Goal: Find contact information: Find contact information

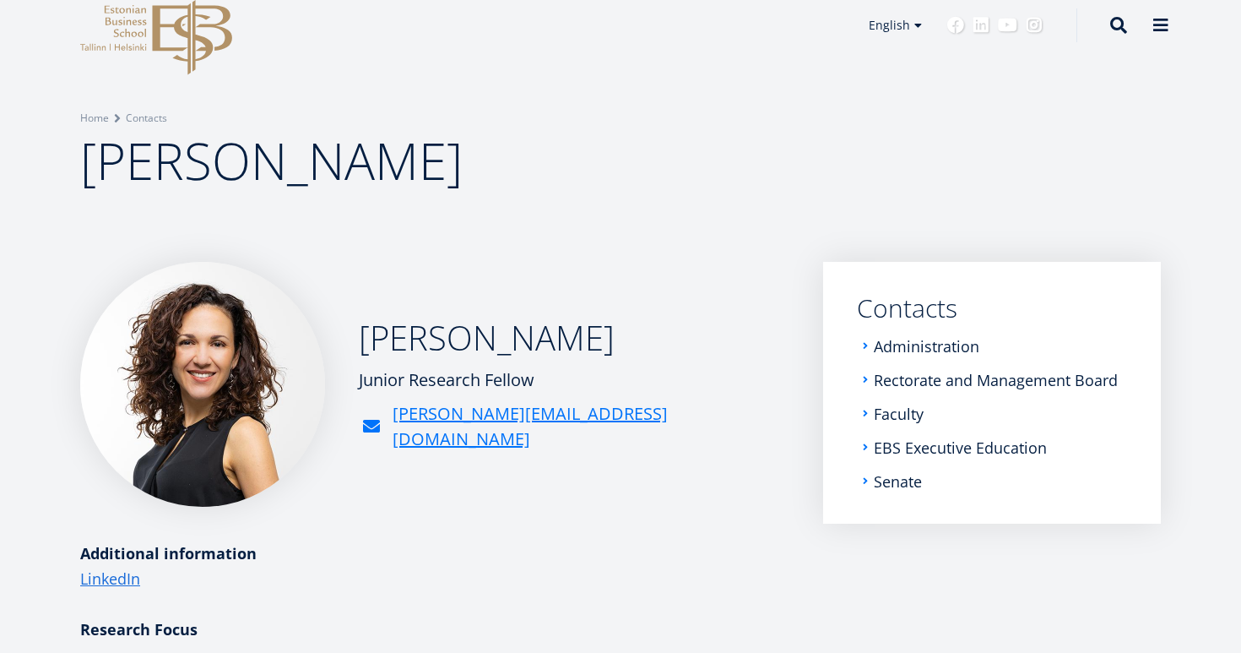
scroll to position [31, 0]
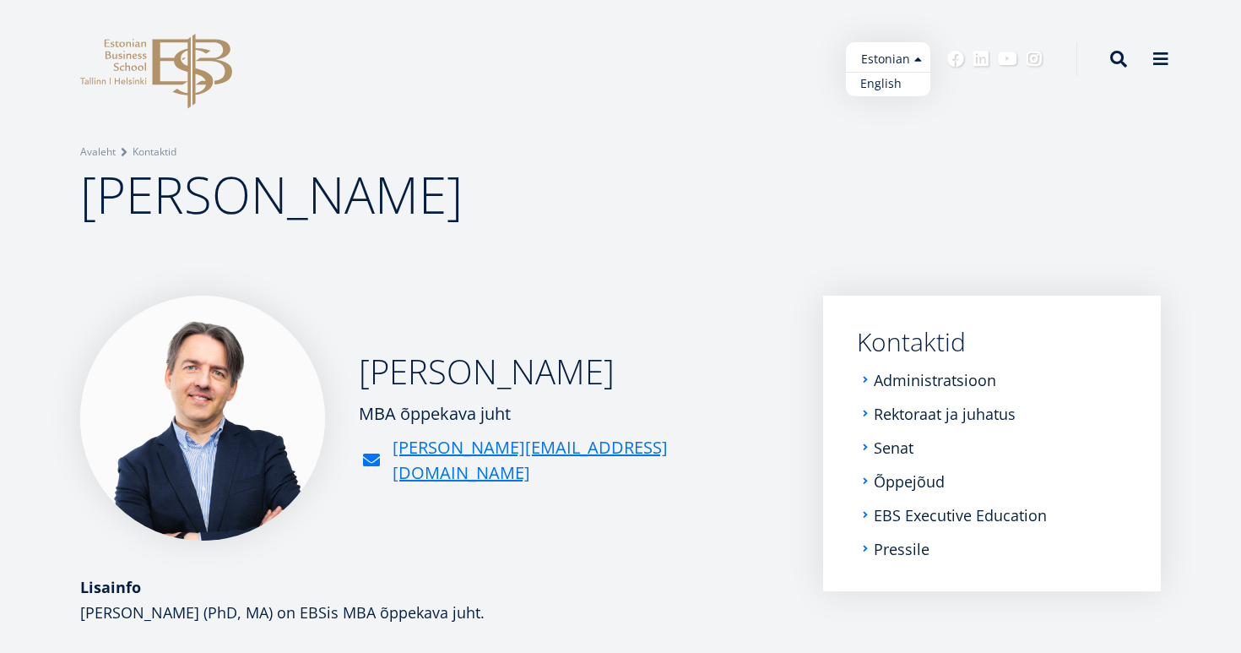
click at [900, 81] on link "English" at bounding box center [888, 84] width 84 height 24
